Goal: Task Accomplishment & Management: Manage account settings

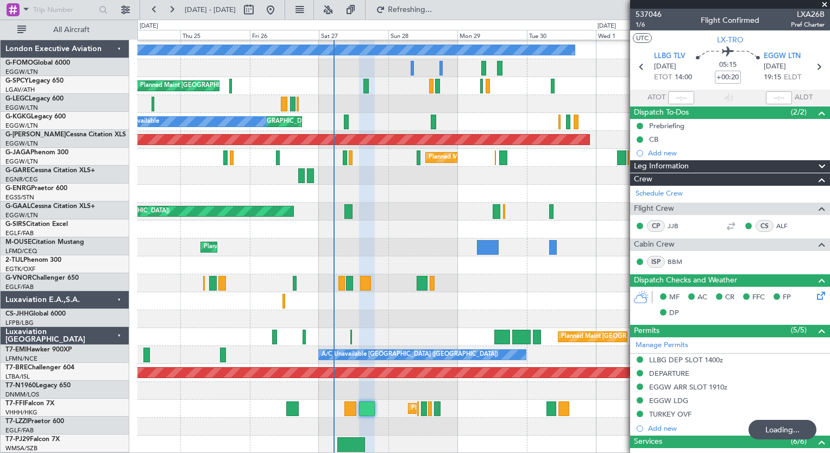
scroll to position [71, 0]
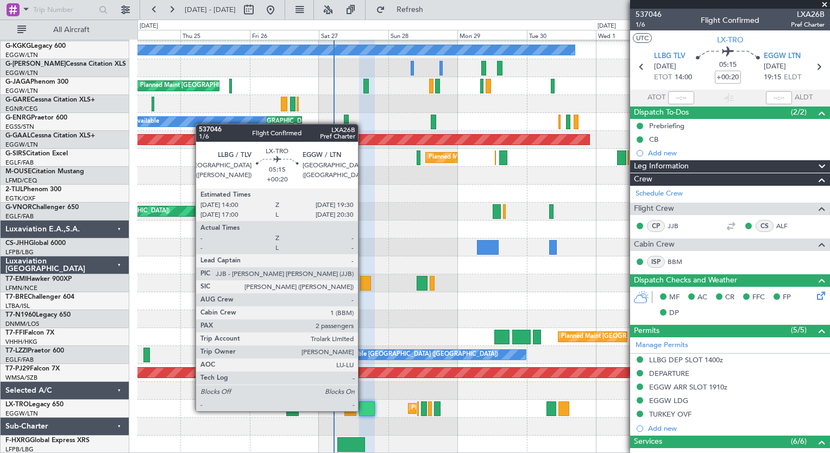
click at [363, 410] on div at bounding box center [367, 408] width 16 height 15
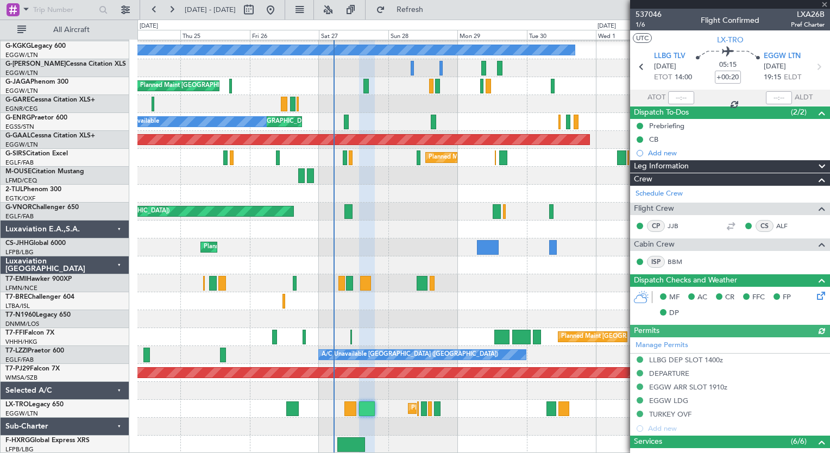
scroll to position [250, 0]
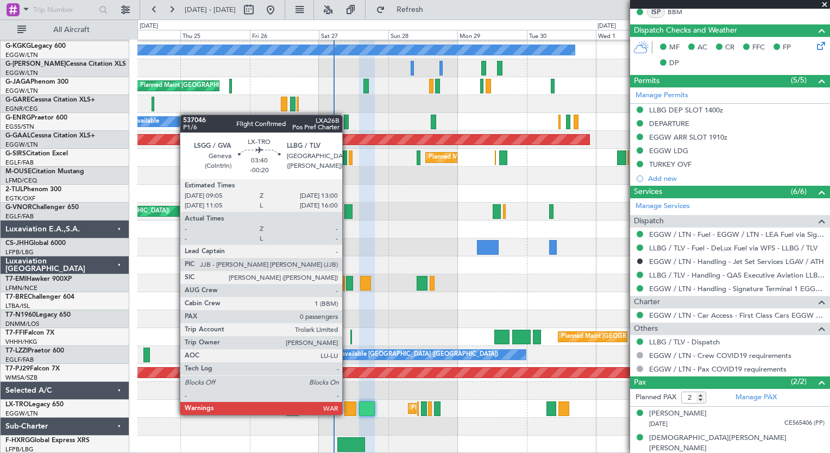
click at [347, 414] on div at bounding box center [349, 408] width 11 height 15
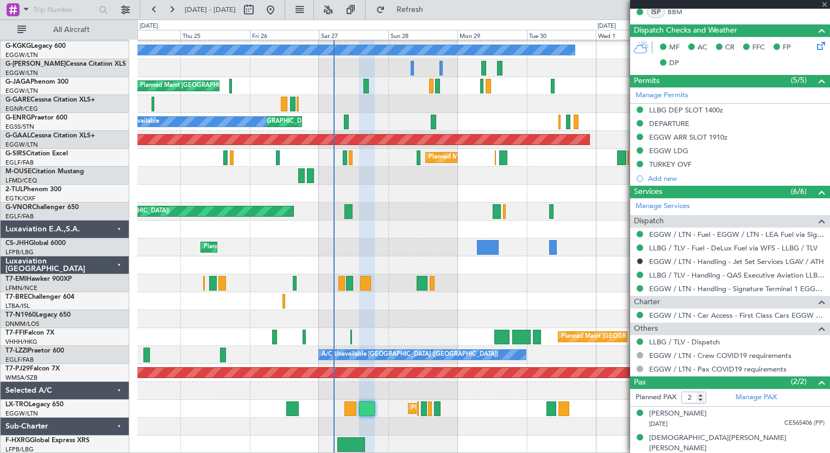
type input "-00:20"
type input "0"
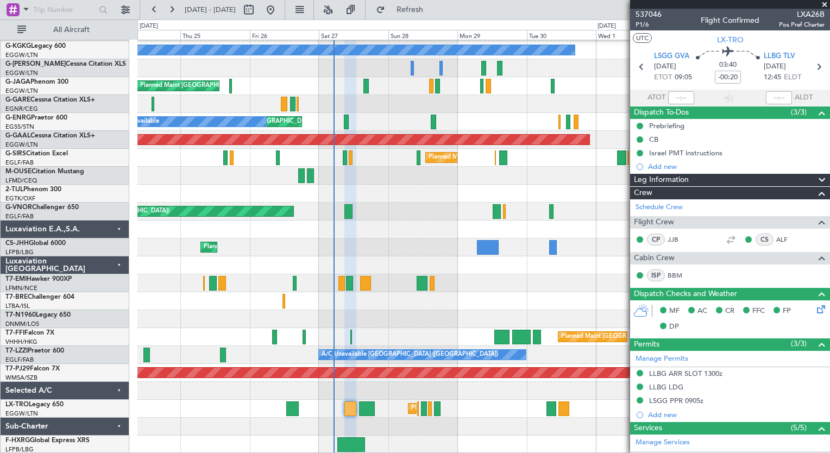
scroll to position [174, 0]
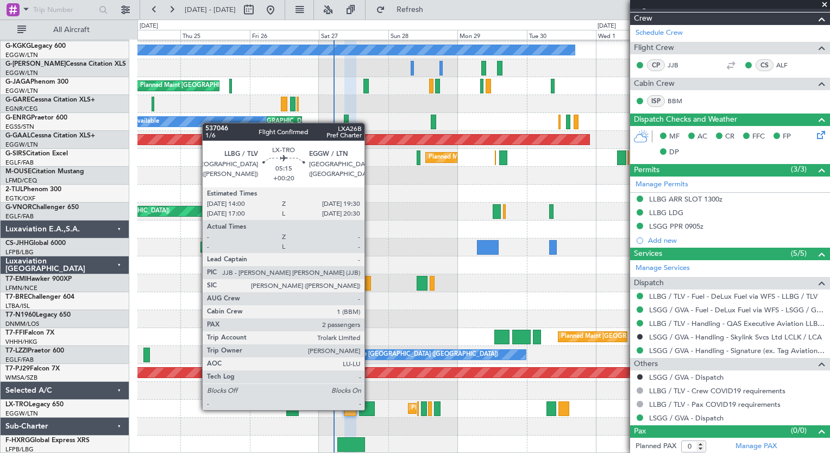
click at [369, 409] on div at bounding box center [367, 408] width 16 height 15
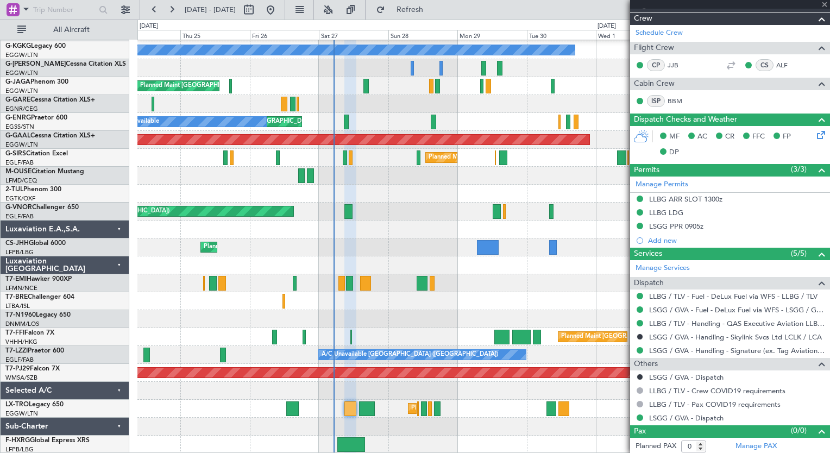
type input "+00:20"
type input "2"
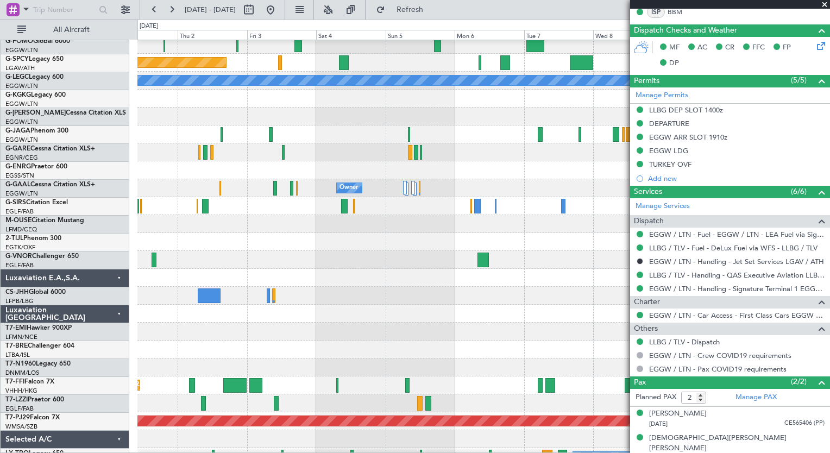
scroll to position [22, 0]
click at [0, 452] on html "[DATE] - [DATE] Refresh Quick Links All Aircraft Planned Maint [GEOGRAPHIC_DATA…" at bounding box center [415, 226] width 830 height 453
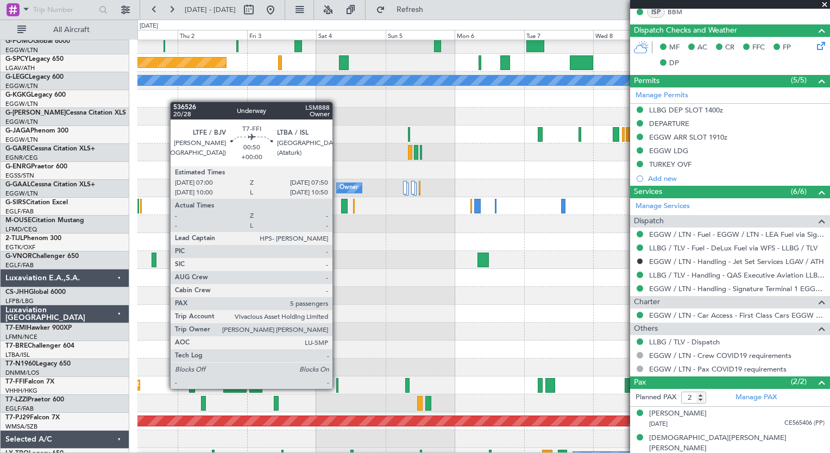
click at [337, 388] on div at bounding box center [337, 385] width 3 height 15
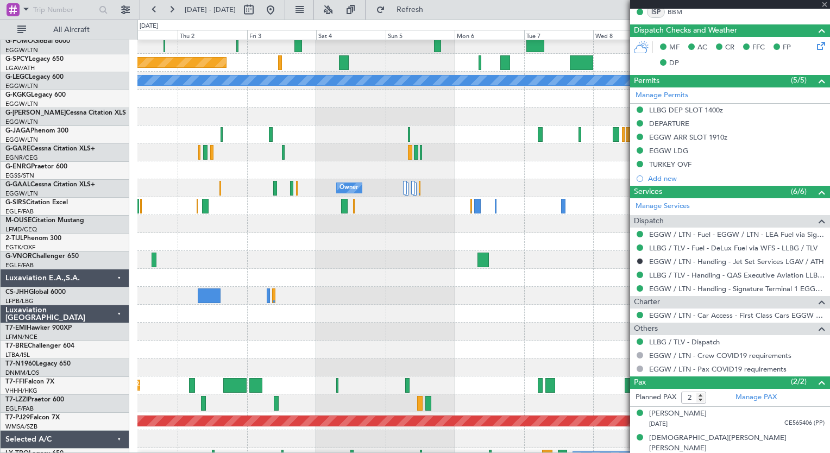
type input "5"
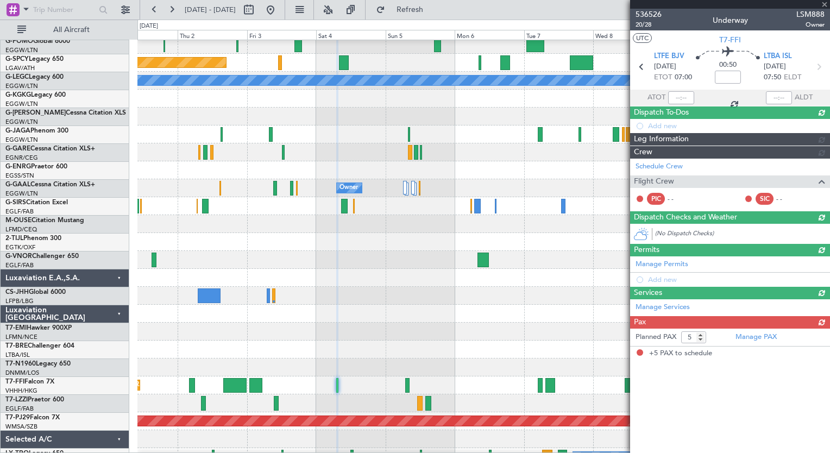
scroll to position [0, 0]
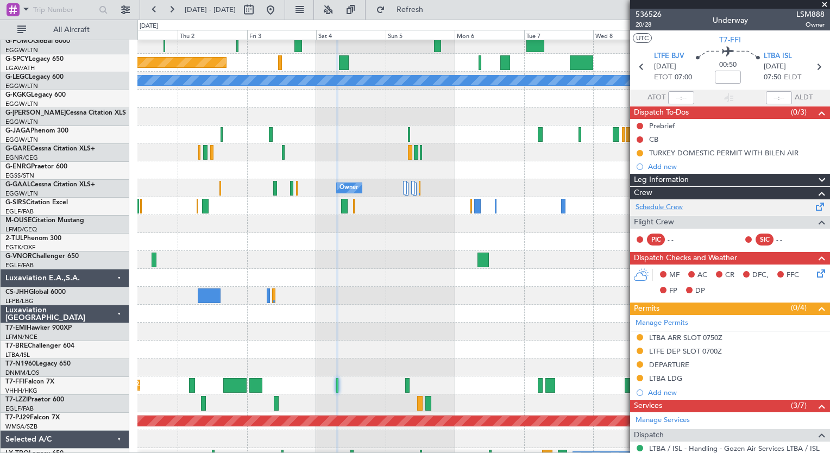
click at [671, 209] on link "Schedule Crew" at bounding box center [658, 207] width 47 height 11
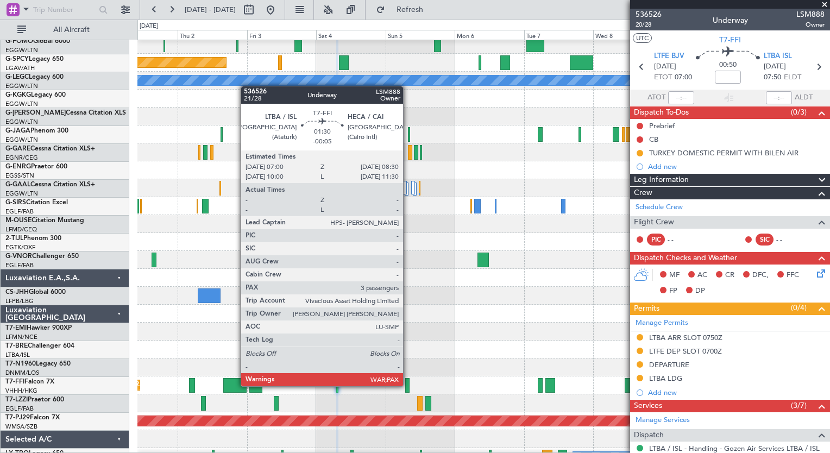
click at [408, 385] on div at bounding box center [407, 385] width 4 height 15
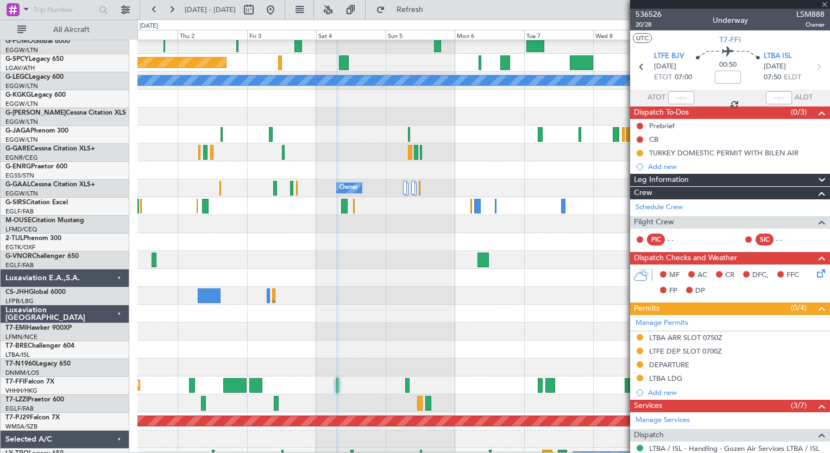
type input "-00:05"
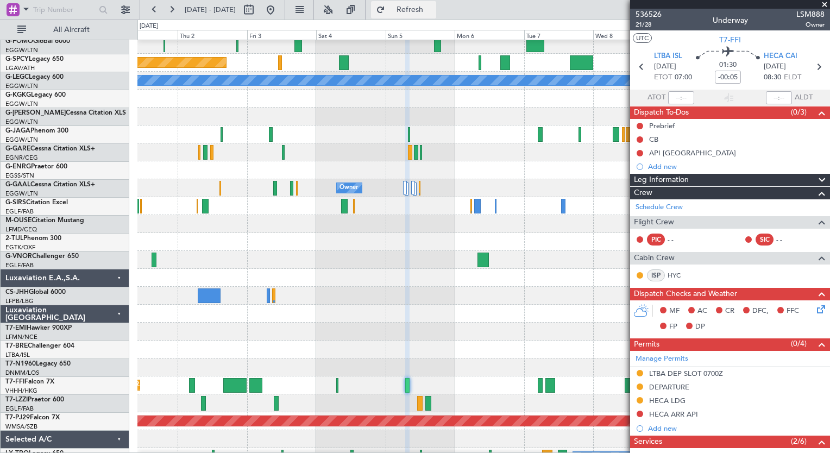
click at [433, 10] on span "Refresh" at bounding box center [410, 10] width 46 height 8
click at [429, 16] on button "Refresh" at bounding box center [403, 9] width 65 height 17
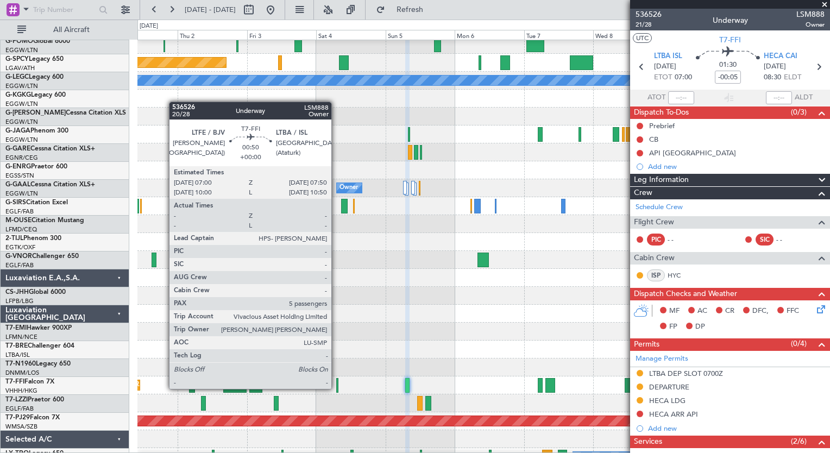
click at [336, 388] on div at bounding box center [337, 385] width 3 height 15
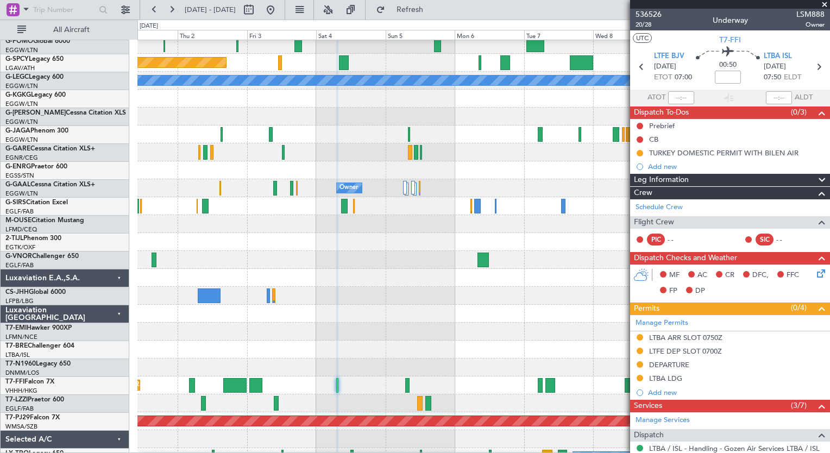
scroll to position [287, 0]
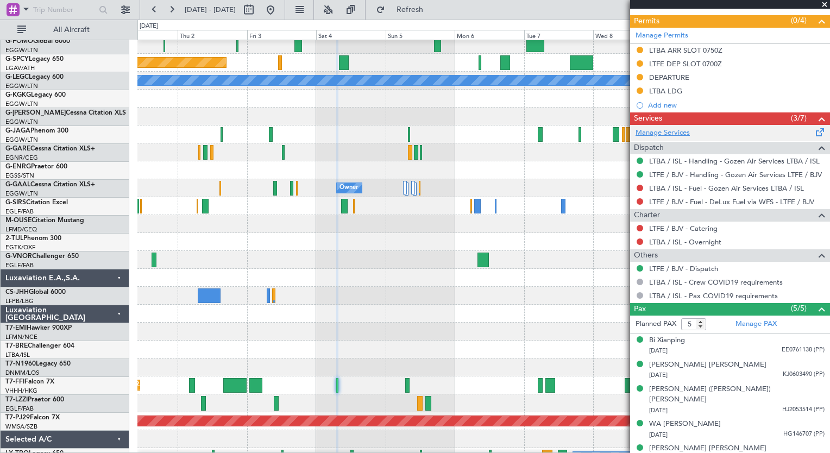
click at [654, 134] on link "Manage Services" at bounding box center [662, 133] width 54 height 11
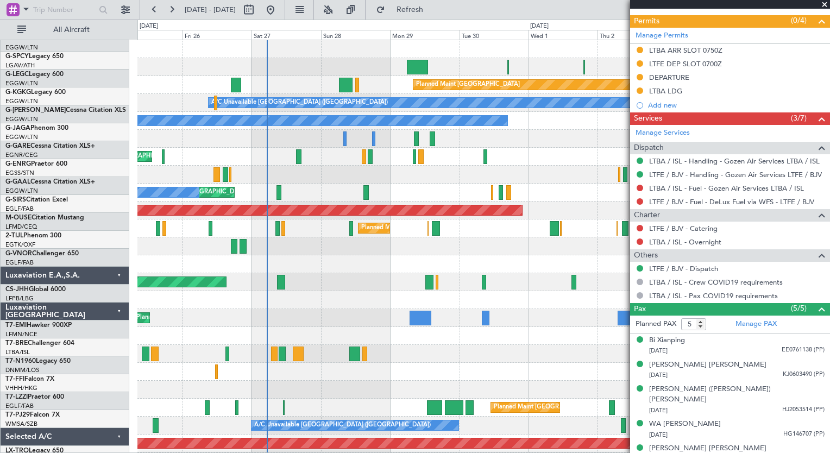
scroll to position [0, 0]
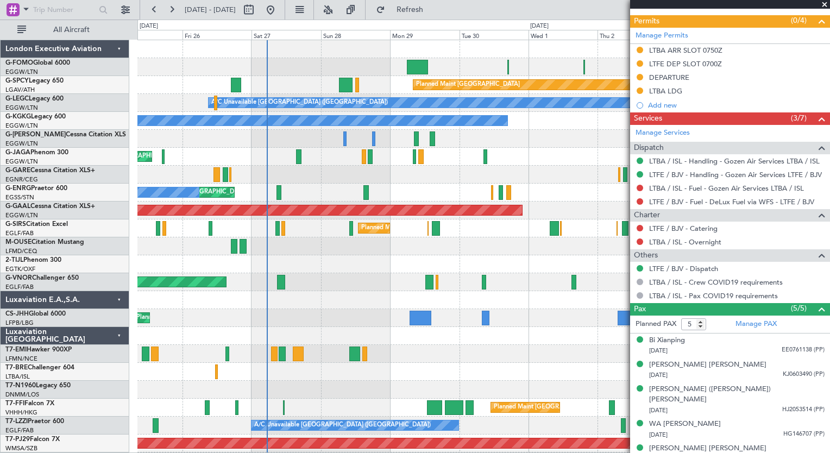
click at [691, 351] on fb-app "[DATE] - [DATE] Refresh Quick Links All Aircraft Planned Maint [GEOGRAPHIC_DATA…" at bounding box center [415, 230] width 830 height 445
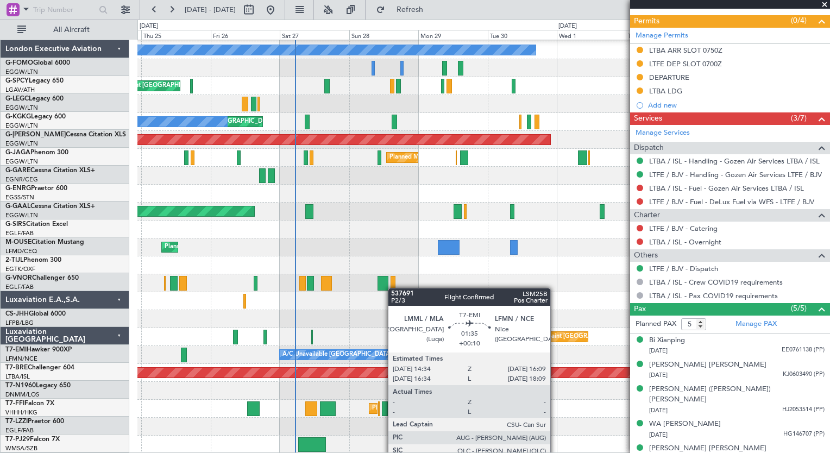
scroll to position [71, 0]
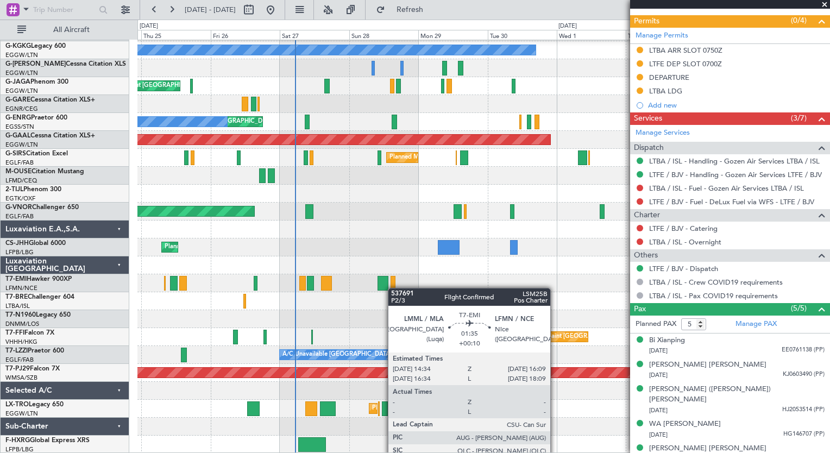
click at [393, 287] on div "A/C Unavailable [GEOGRAPHIC_DATA] ([GEOGRAPHIC_DATA]) A/C Unavailable [GEOGRAPH…" at bounding box center [483, 212] width 692 height 484
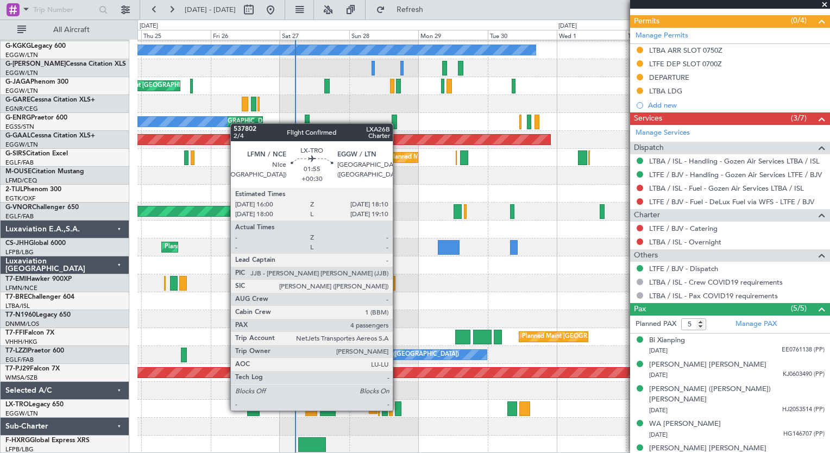
click at [398, 410] on div at bounding box center [398, 408] width 7 height 15
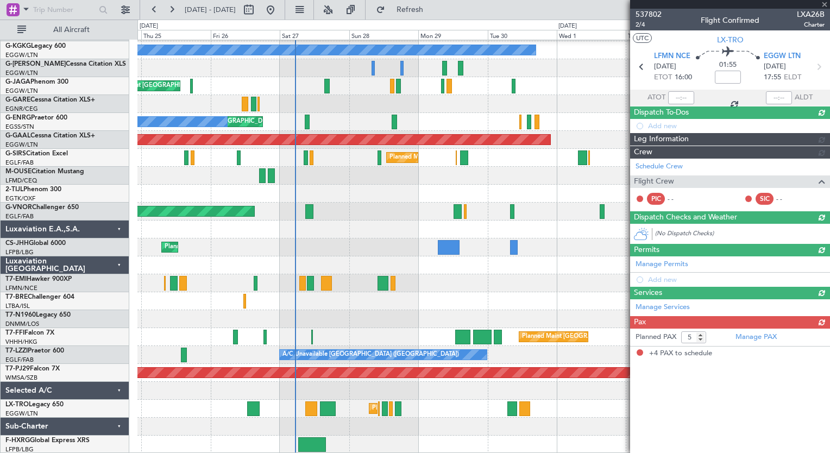
type input "+00:30"
type input "4"
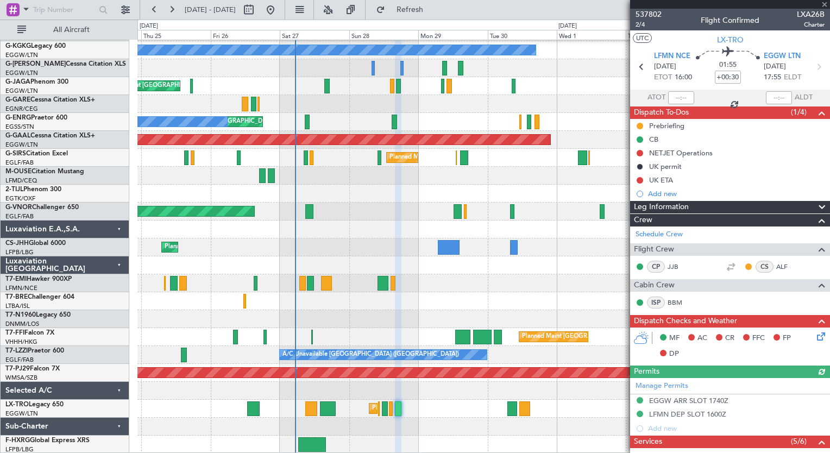
scroll to position [313, 0]
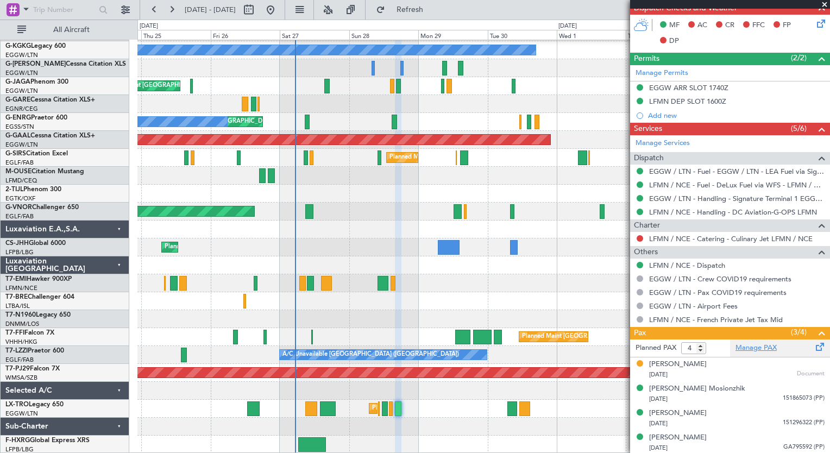
click at [749, 349] on link "Manage PAX" at bounding box center [755, 348] width 41 height 11
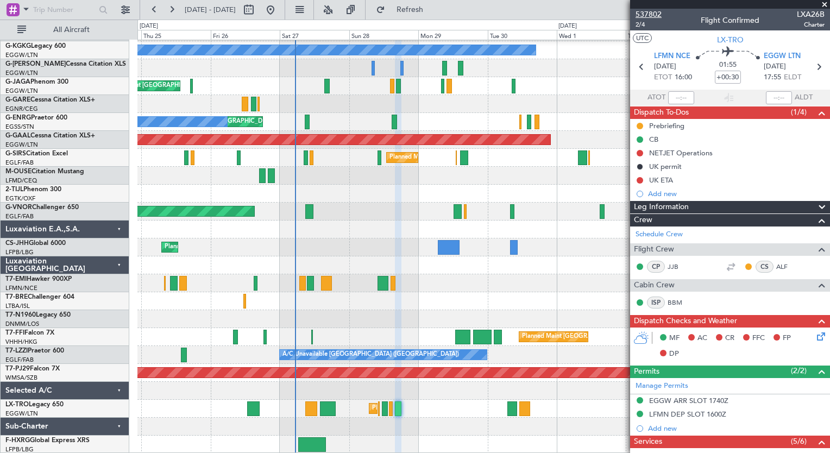
click at [656, 14] on span "537802" at bounding box center [648, 14] width 26 height 11
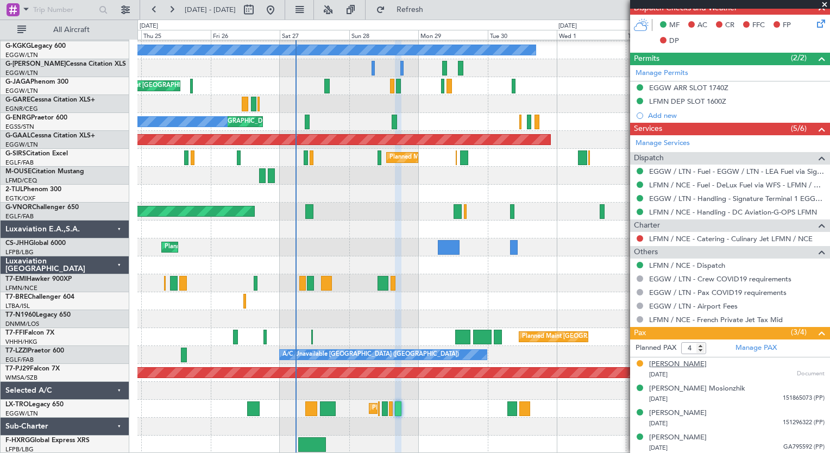
click at [707, 366] on div "[PERSON_NAME]" at bounding box center [678, 364] width 58 height 11
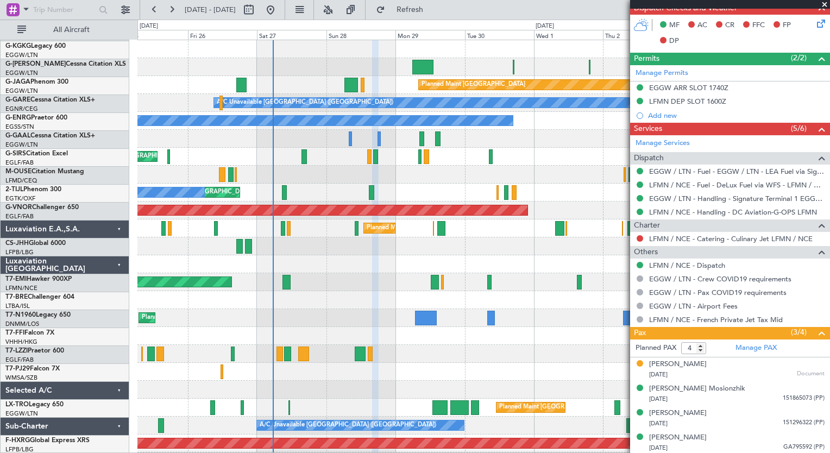
scroll to position [0, 0]
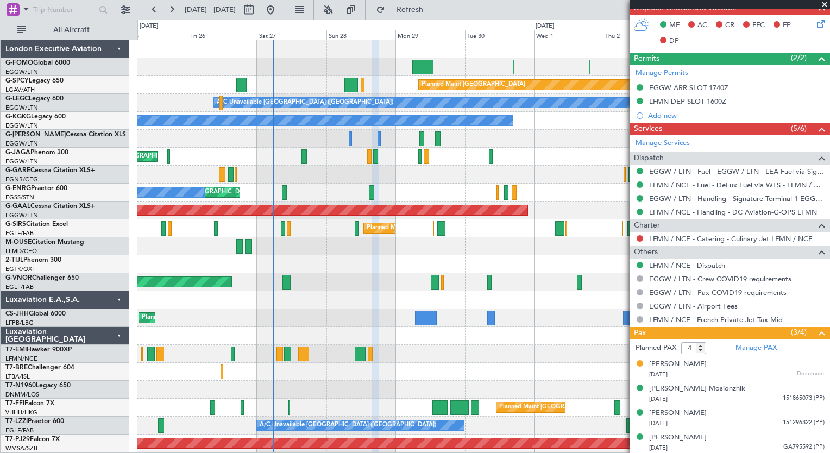
click at [356, 181] on div at bounding box center [483, 175] width 692 height 18
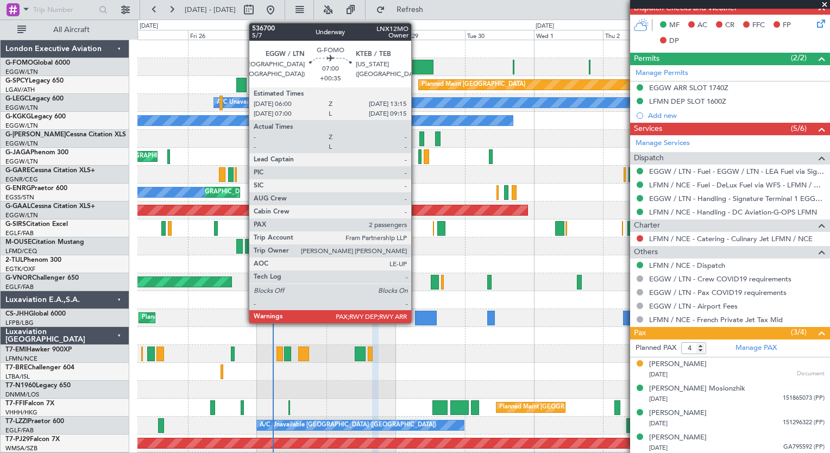
click at [416, 70] on div at bounding box center [422, 67] width 21 height 15
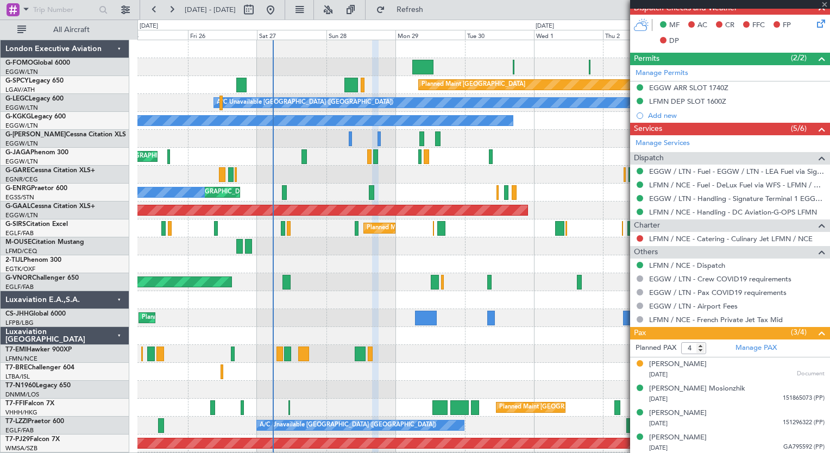
type input "+00:35"
type input "2"
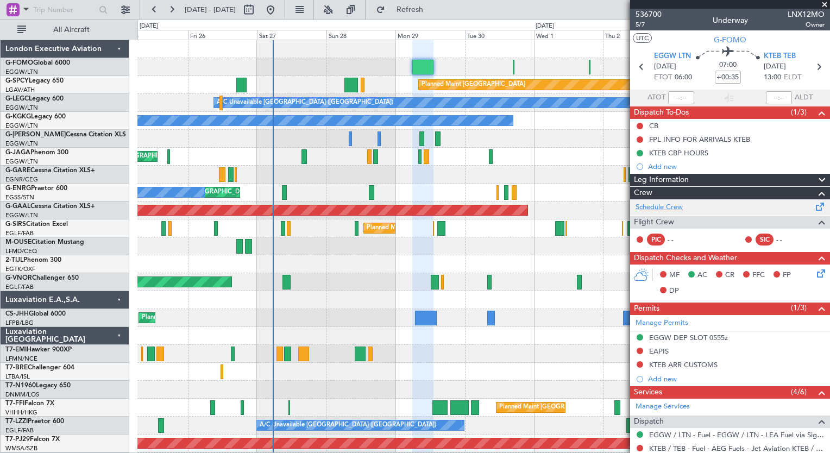
click at [663, 206] on link "Schedule Crew" at bounding box center [658, 207] width 47 height 11
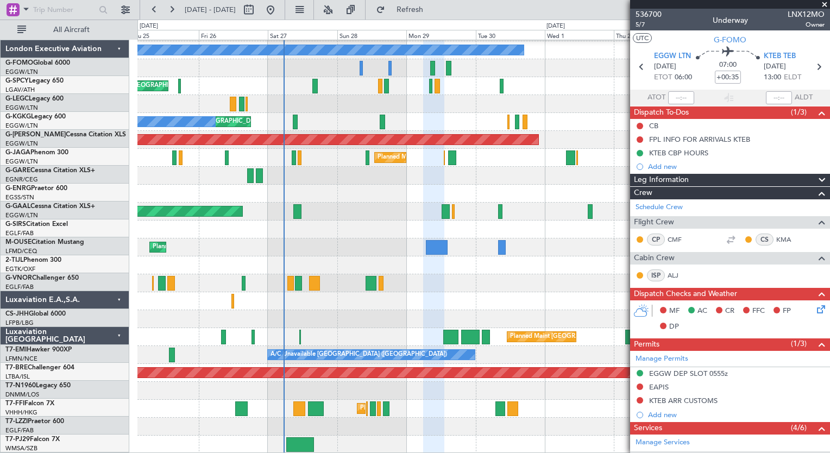
scroll to position [71, 0]
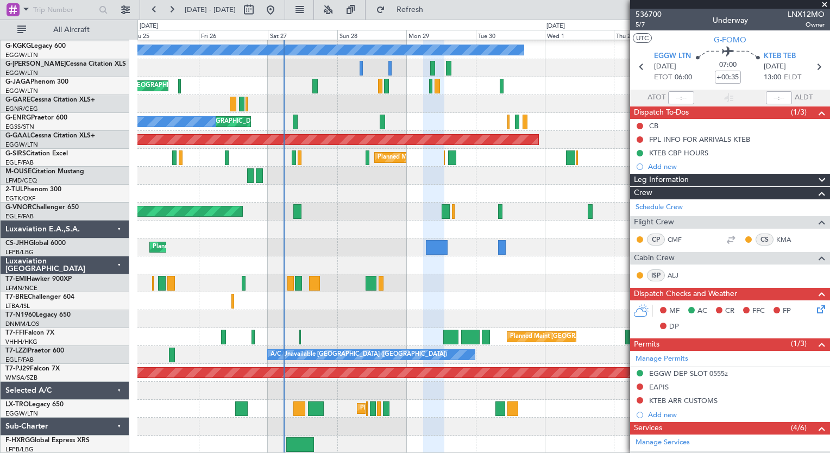
click at [431, 223] on div "A/C Unavailable [GEOGRAPHIC_DATA] ([GEOGRAPHIC_DATA]) A/C Unavailable [GEOGRAPH…" at bounding box center [483, 212] width 692 height 484
click at [422, 11] on span "Refresh" at bounding box center [410, 10] width 46 height 8
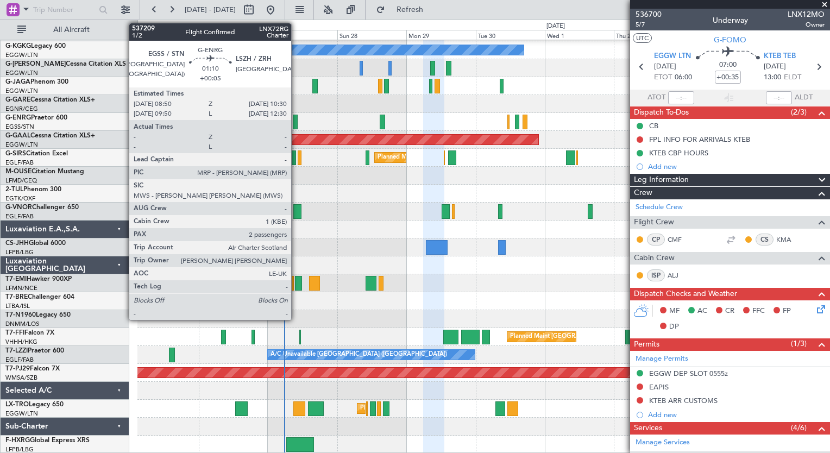
click at [296, 125] on div at bounding box center [295, 122] width 5 height 15
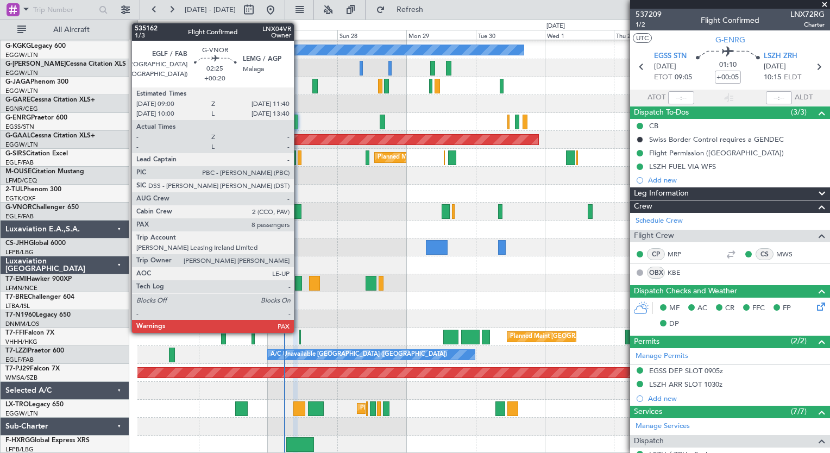
click at [299, 210] on div at bounding box center [297, 211] width 8 height 15
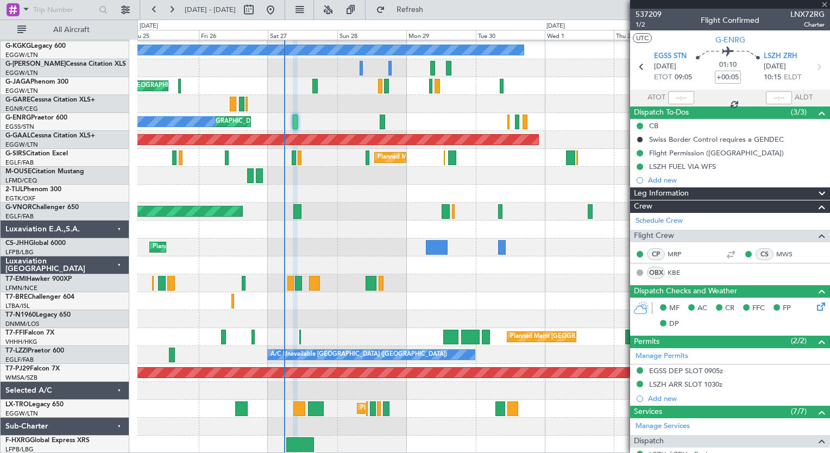
type input "+00:20"
type input "8"
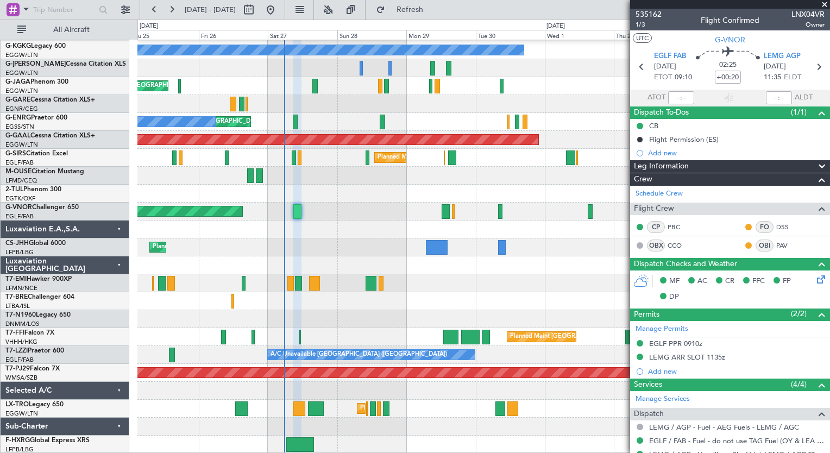
click at [320, 344] on div "Planned Maint [GEOGRAPHIC_DATA] ([GEOGRAPHIC_DATA])" at bounding box center [483, 337] width 692 height 18
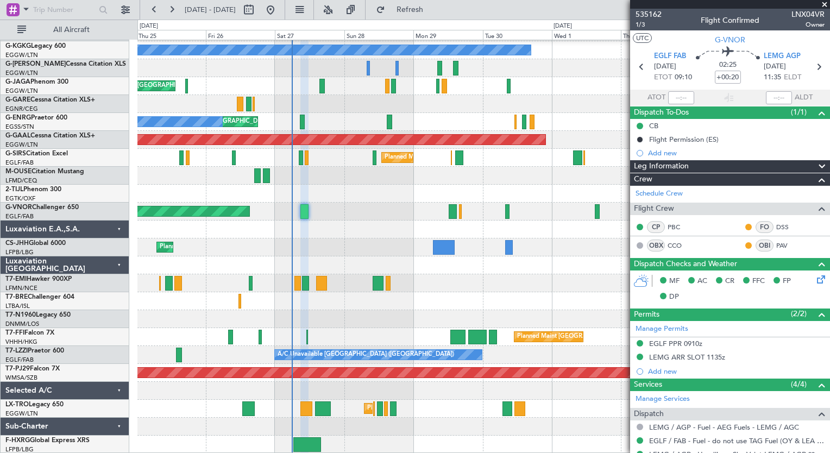
click at [331, 377] on div "A/C Unavailable [GEOGRAPHIC_DATA] ([GEOGRAPHIC_DATA]) A/C Unavailable [GEOGRAPH…" at bounding box center [483, 212] width 692 height 484
